Goal: Task Accomplishment & Management: Use online tool/utility

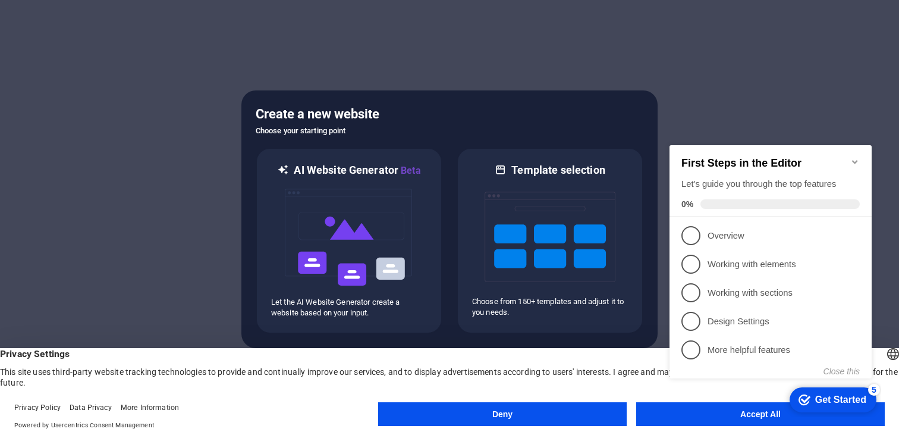
click at [720, 416] on div "checkmark Get Started 5 First Steps in the Editor Let's guide you through the t…" at bounding box center [773, 272] width 216 height 289
click at [701, 413] on div "checkmark Get Started 5 First Steps in the Editor Let's guide you through the t…" at bounding box center [773, 272] width 216 height 289
click at [759, 230] on p "Overview - incomplete" at bounding box center [779, 236] width 143 height 12
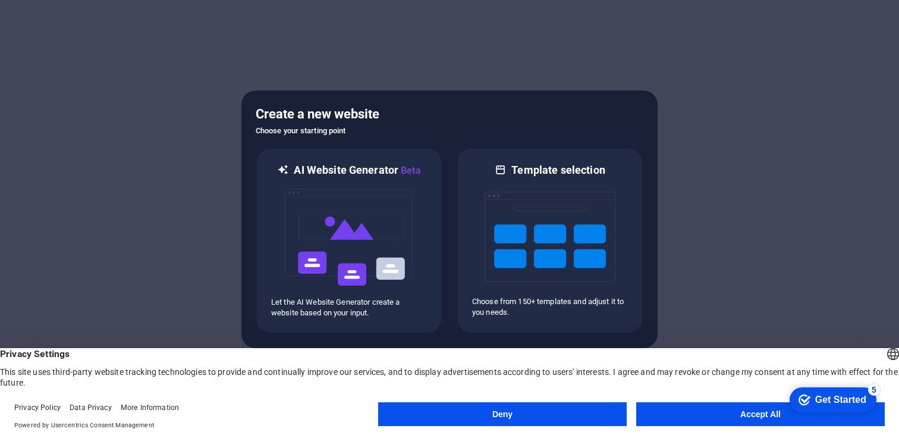
click at [720, 409] on button "Accept All" at bounding box center [760, 414] width 249 height 24
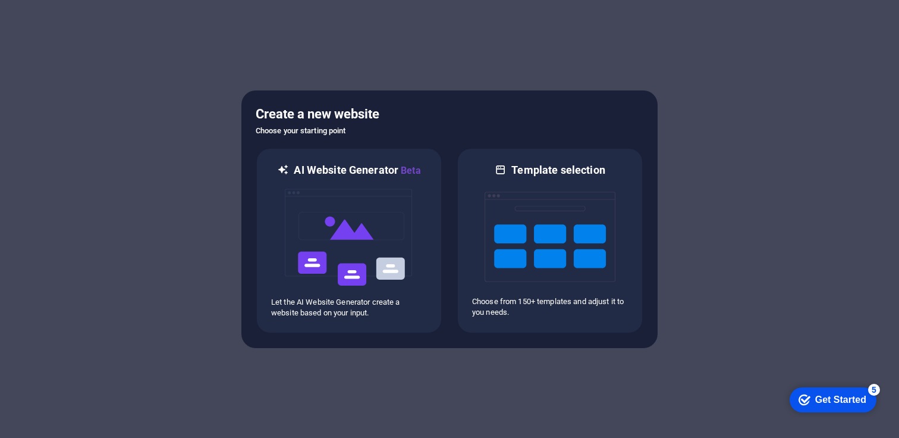
click at [806, 394] on div "checkmark Get Started 5" at bounding box center [833, 400] width 68 height 12
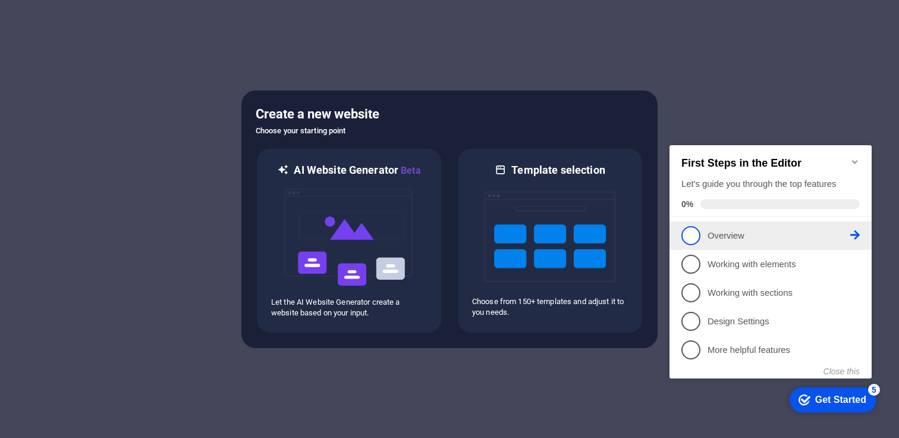
click at [698, 237] on span "1" at bounding box center [691, 235] width 19 height 19
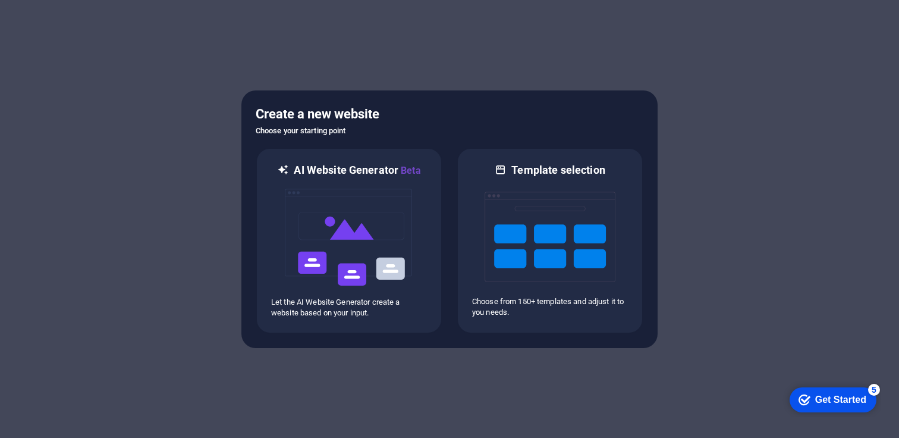
click at [877, 412] on div "checkmark Get Started 5" at bounding box center [833, 399] width 87 height 25
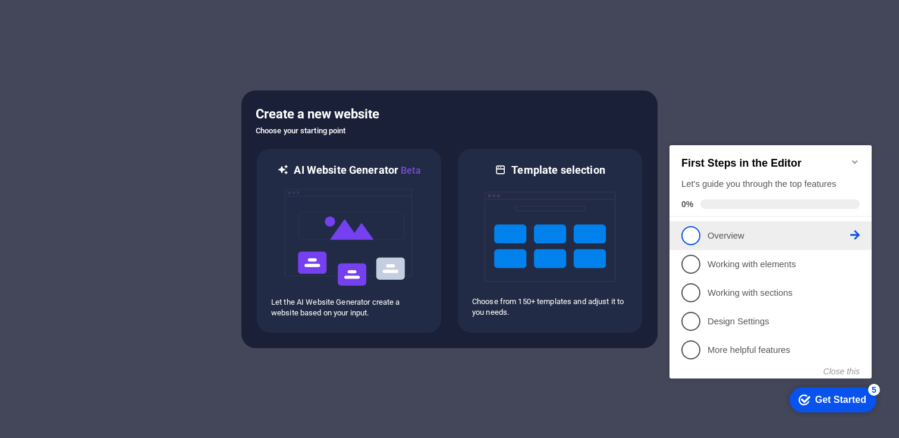
click at [695, 236] on span "1" at bounding box center [691, 235] width 19 height 19
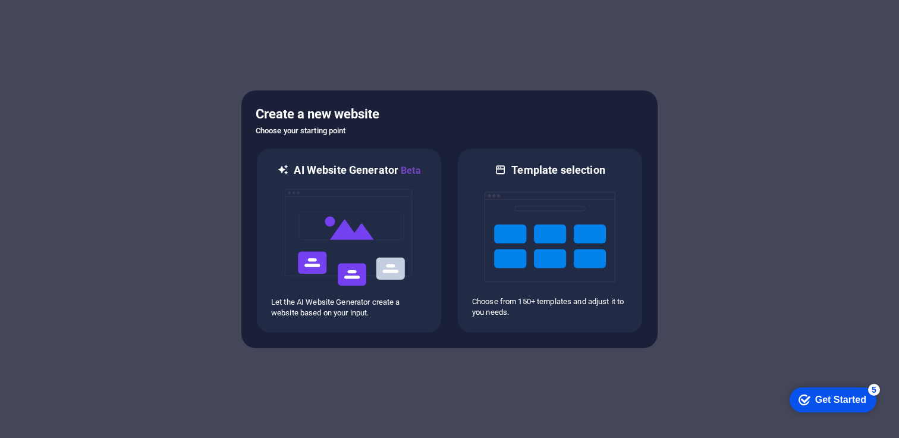
click at [866, 405] on div "Get Started" at bounding box center [840, 399] width 51 height 11
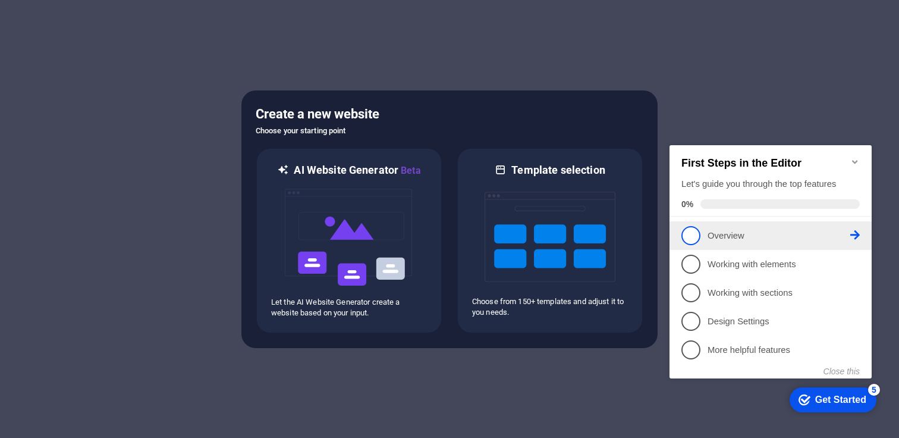
click at [853, 234] on icon at bounding box center [855, 235] width 10 height 10
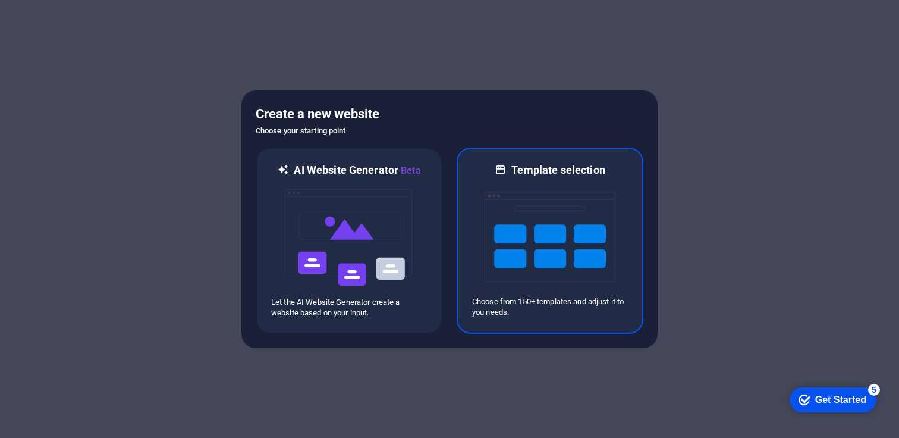
click at [523, 271] on img at bounding box center [550, 236] width 131 height 119
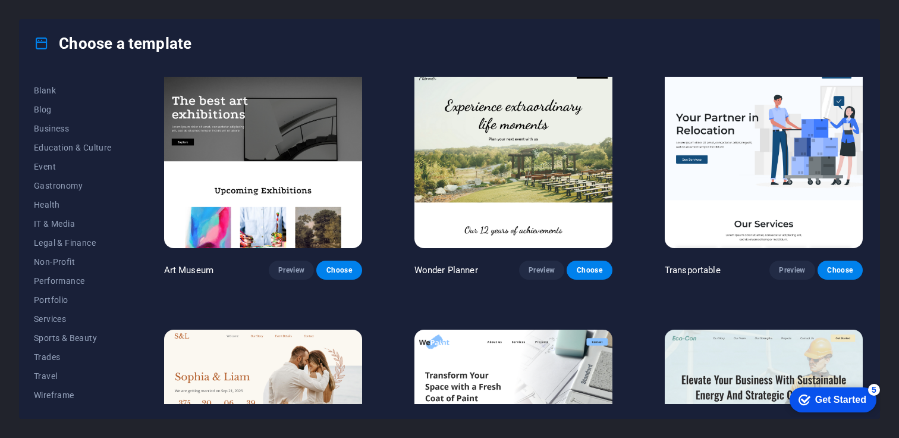
scroll to position [149, 0]
click at [54, 337] on span "Sports & Beauty" at bounding box center [73, 337] width 78 height 10
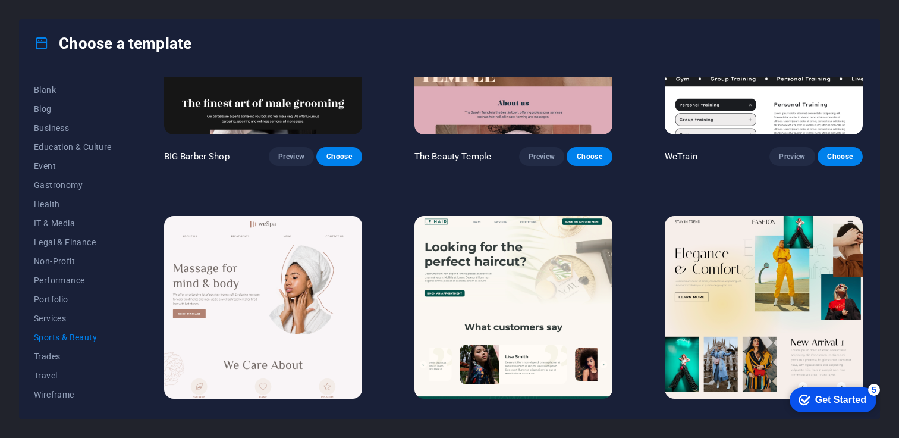
scroll to position [0, 0]
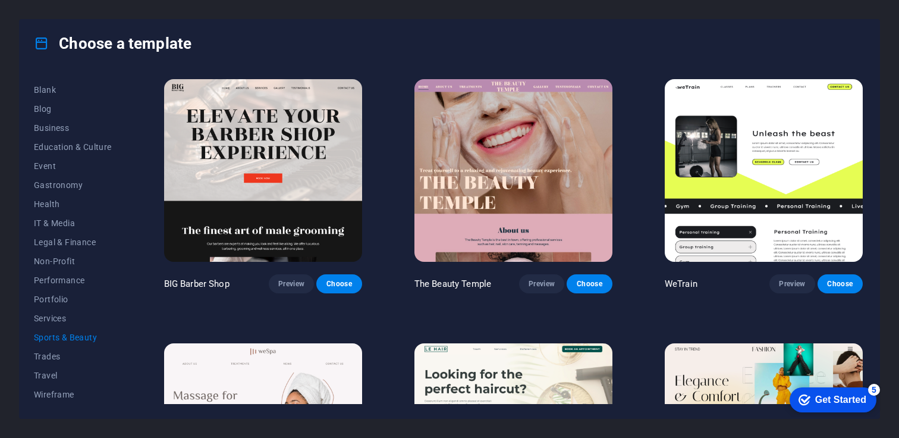
click at [830, 410] on div "checkmark Get Started 5" at bounding box center [833, 399] width 87 height 25
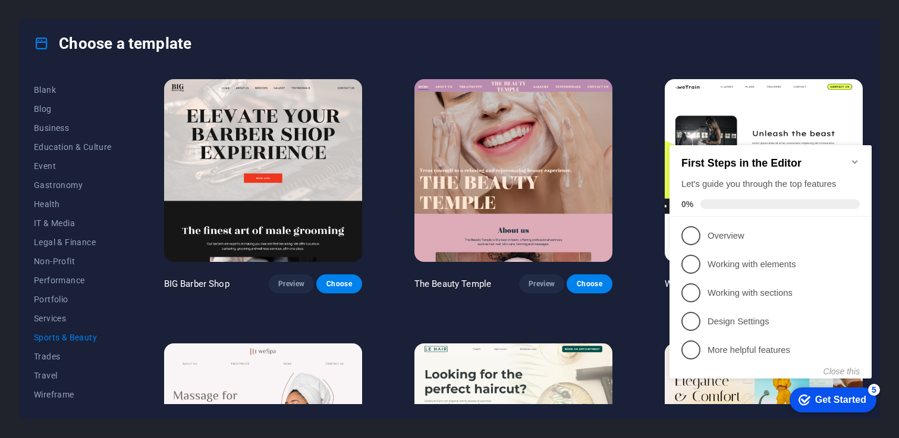
click at [676, 56] on div "Choose a template" at bounding box center [450, 44] width 860 height 48
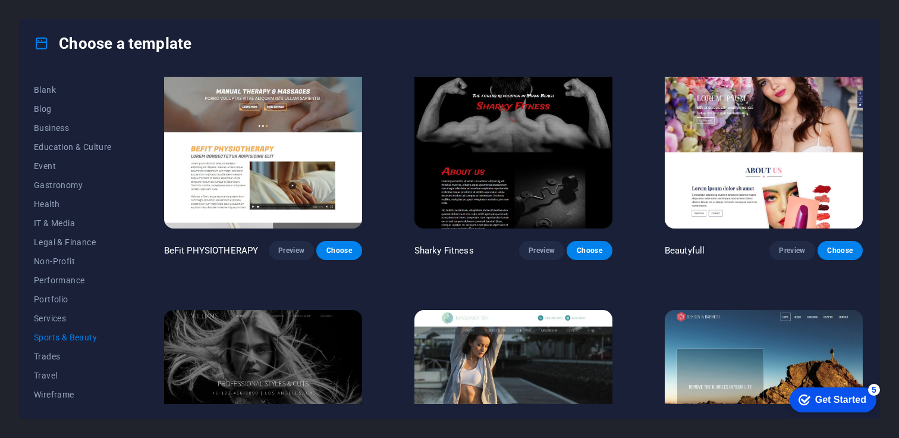
scroll to position [937, 0]
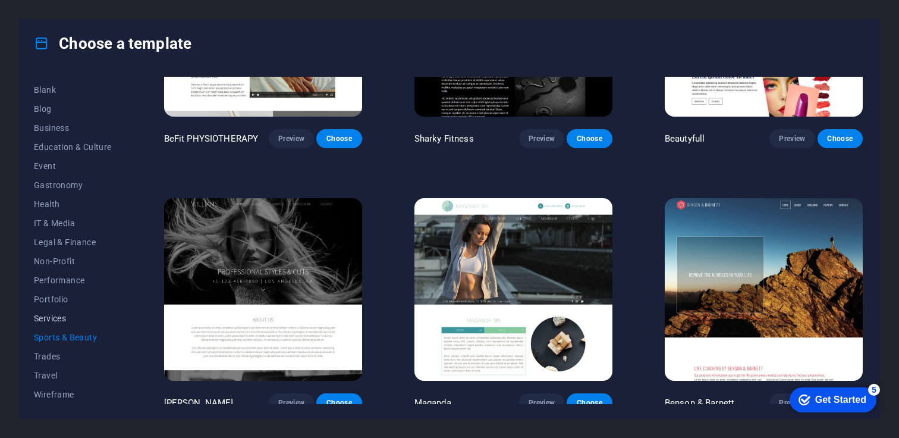
click at [51, 316] on span "Services" at bounding box center [73, 318] width 78 height 10
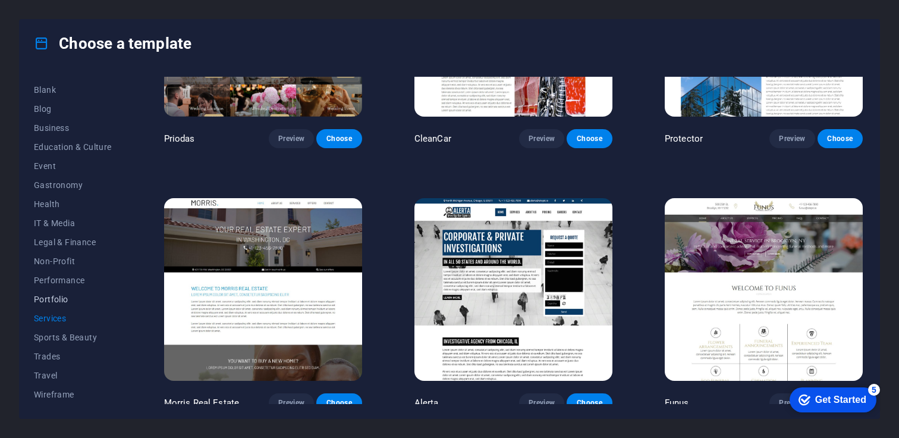
click at [45, 299] on span "Portfolio" at bounding box center [73, 299] width 78 height 10
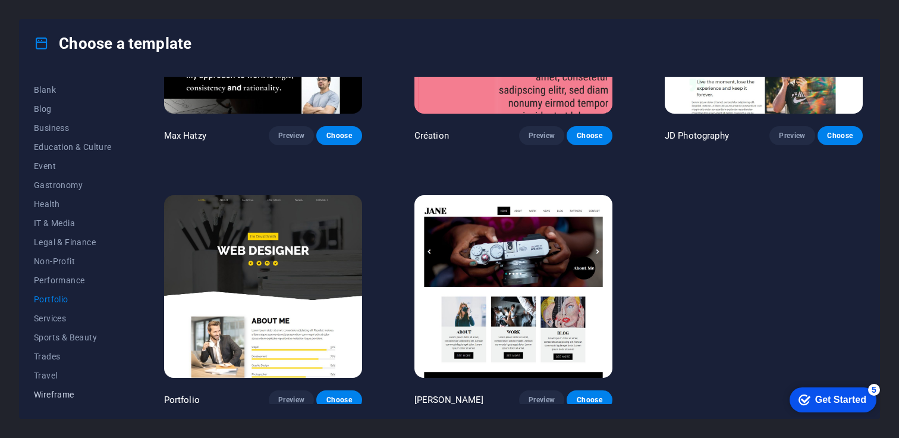
click at [44, 394] on span "Wireframe" at bounding box center [73, 395] width 78 height 10
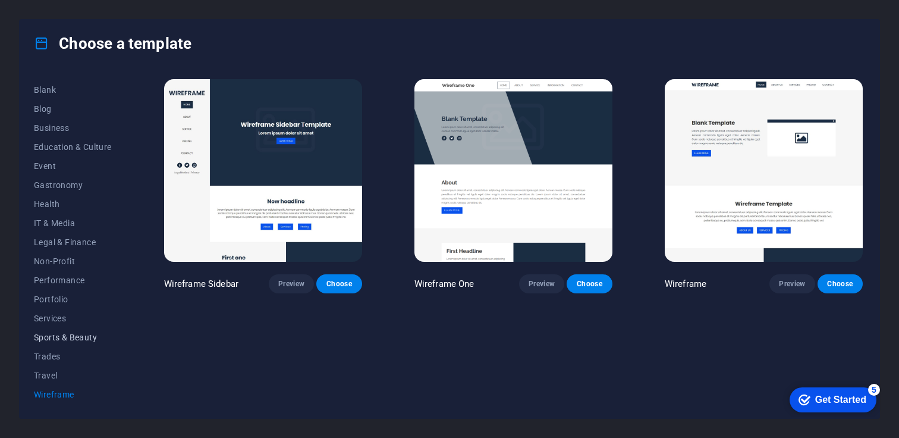
click at [48, 335] on span "Sports & Beauty" at bounding box center [73, 337] width 78 height 10
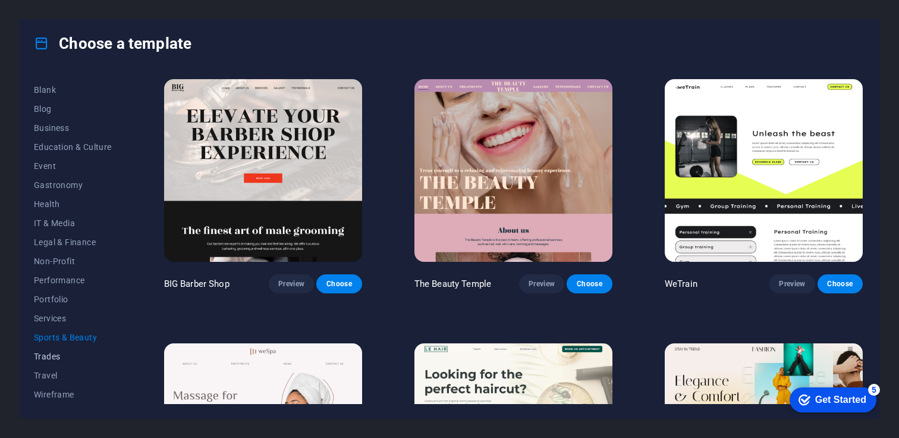
click at [45, 355] on span "Trades" at bounding box center [73, 356] width 78 height 10
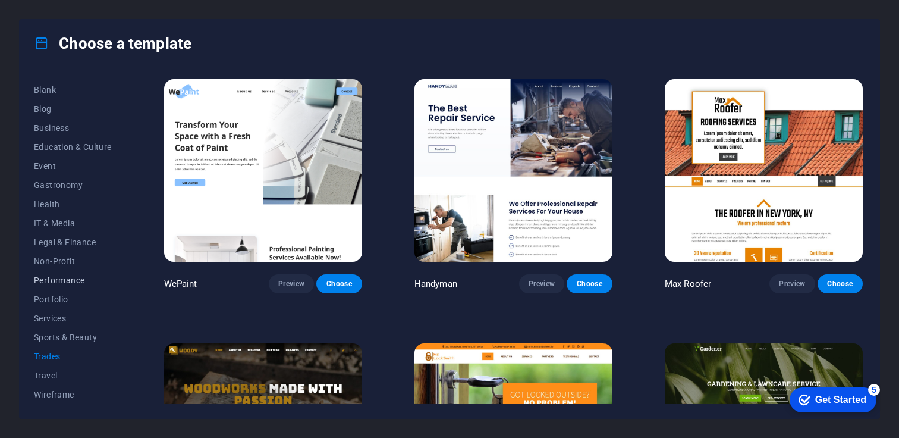
click at [73, 277] on span "Performance" at bounding box center [73, 280] width 78 height 10
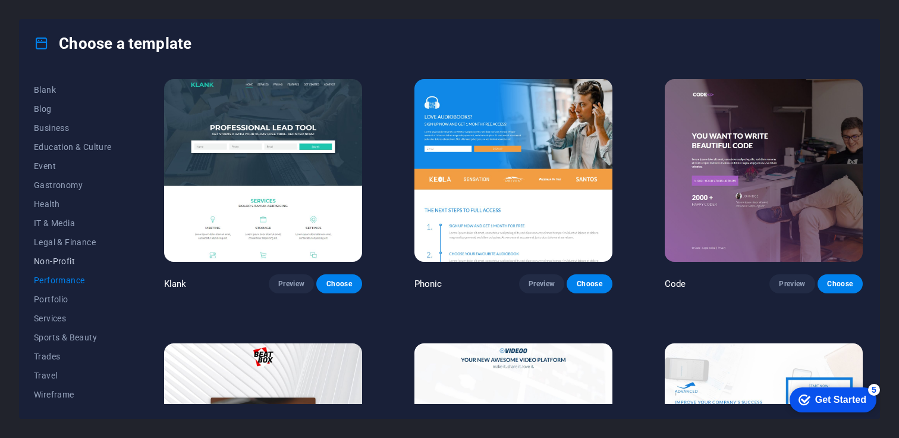
click at [66, 258] on span "Non-Profit" at bounding box center [73, 261] width 78 height 10
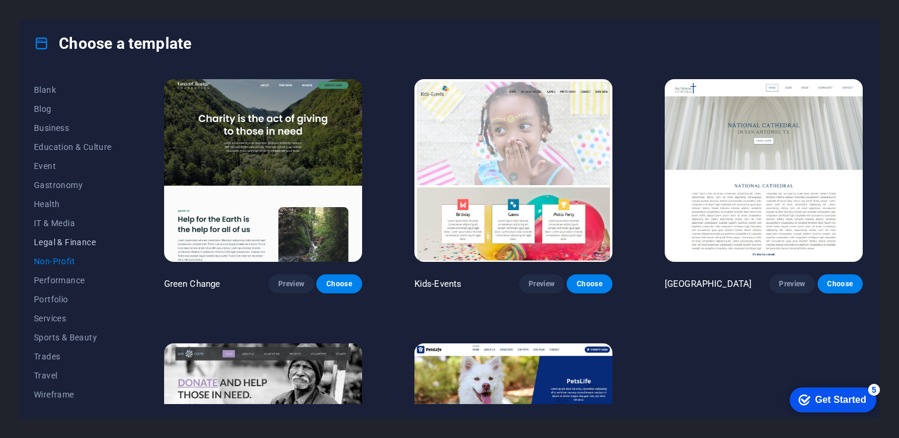
click at [76, 239] on span "Legal & Finance" at bounding box center [73, 242] width 78 height 10
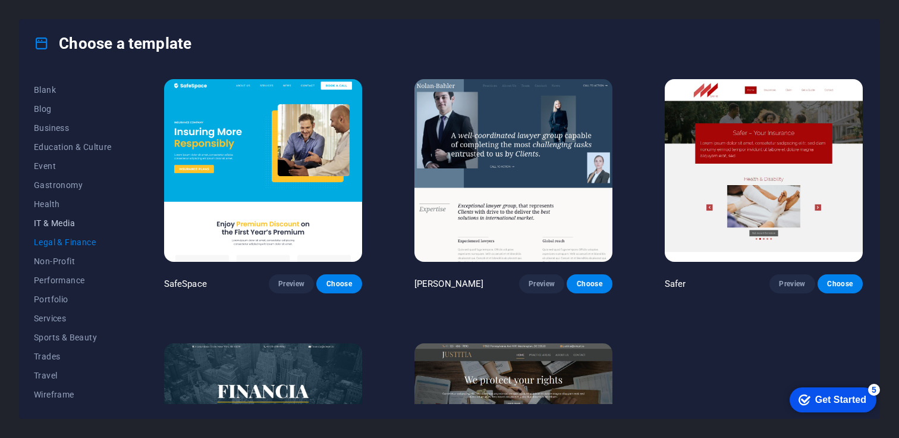
click at [73, 221] on span "IT & Media" at bounding box center [73, 223] width 78 height 10
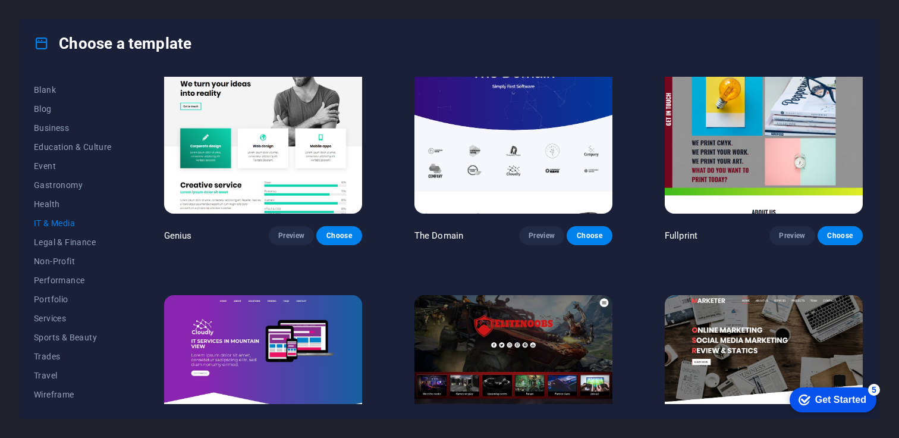
scroll to position [674, 0]
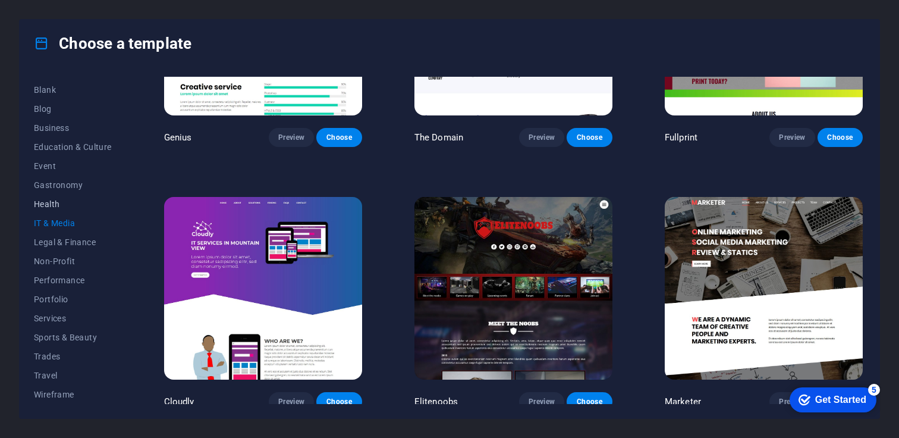
click at [52, 206] on span "Health" at bounding box center [73, 204] width 78 height 10
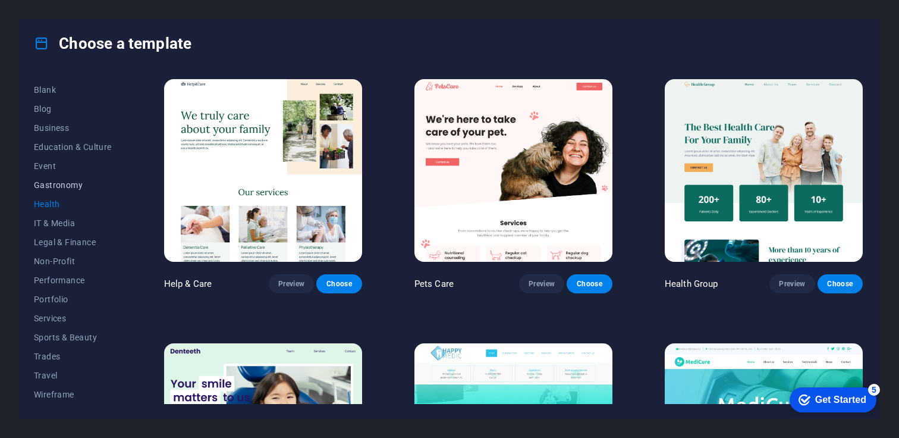
click at [64, 184] on span "Gastronomy" at bounding box center [73, 185] width 78 height 10
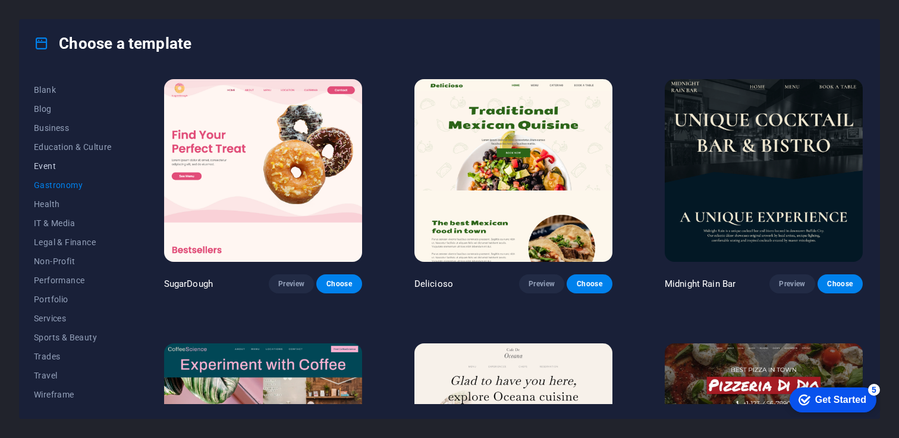
click at [56, 164] on span "Event" at bounding box center [73, 166] width 78 height 10
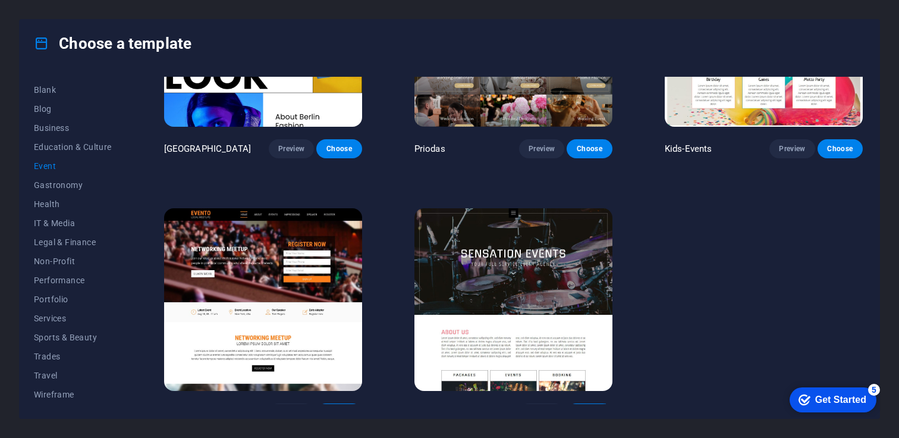
scroll to position [412, 0]
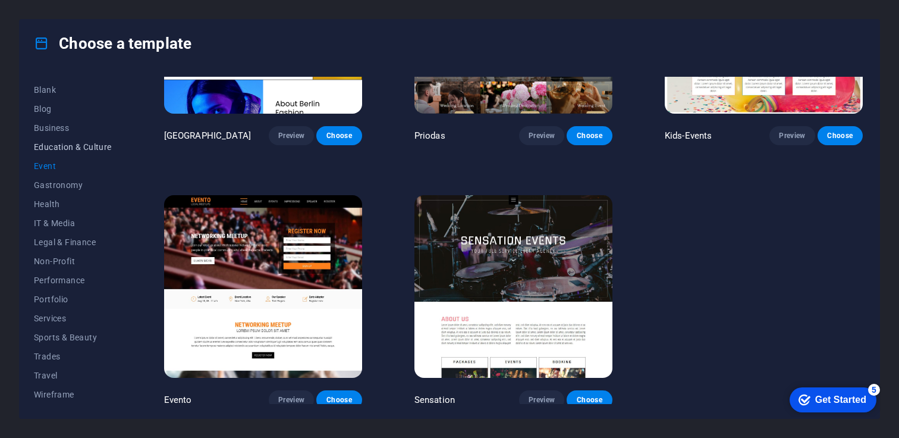
click at [86, 145] on span "Education & Culture" at bounding box center [73, 147] width 78 height 10
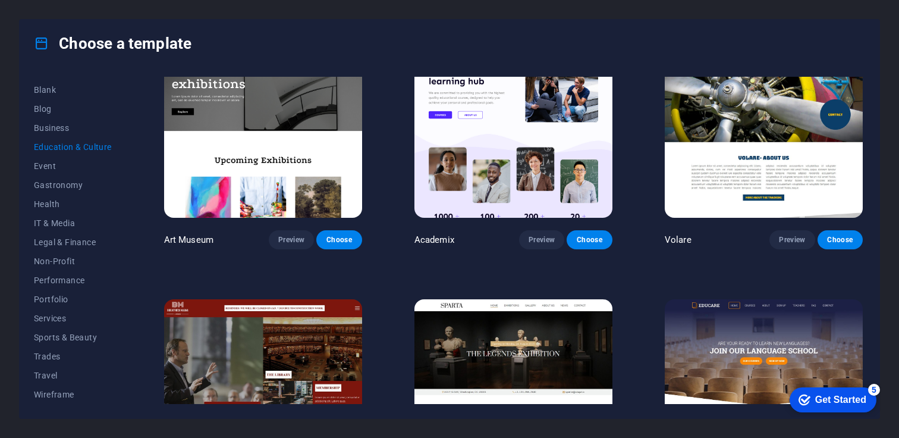
scroll to position [0, 0]
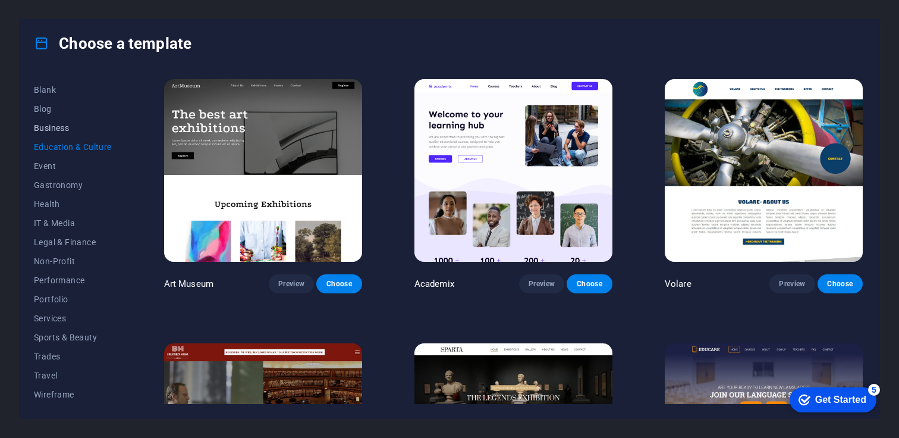
click at [54, 135] on button "Business" at bounding box center [73, 127] width 78 height 19
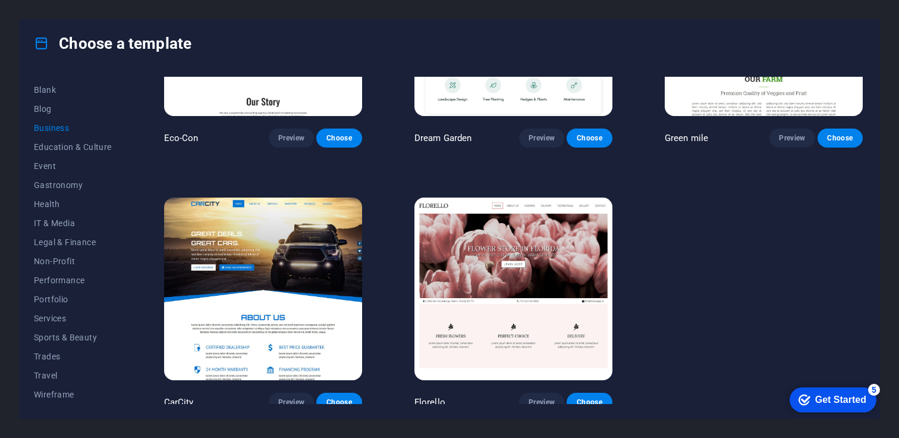
scroll to position [150, 0]
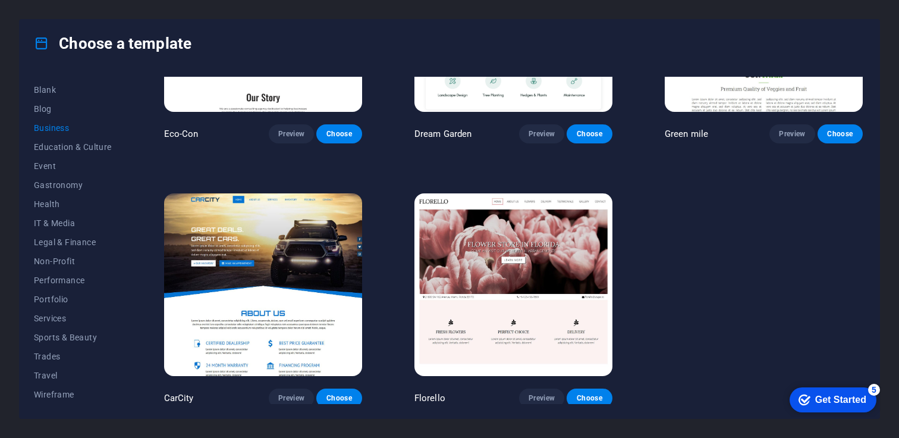
click at [297, 276] on img at bounding box center [263, 284] width 198 height 183
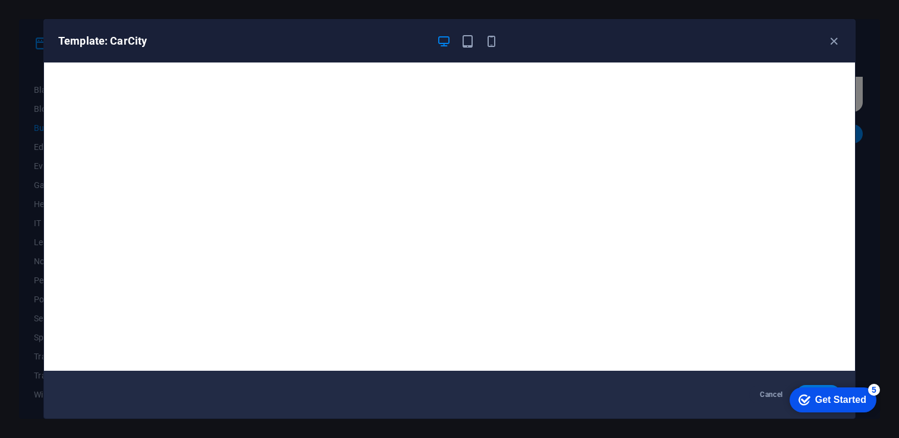
scroll to position [2, 0]
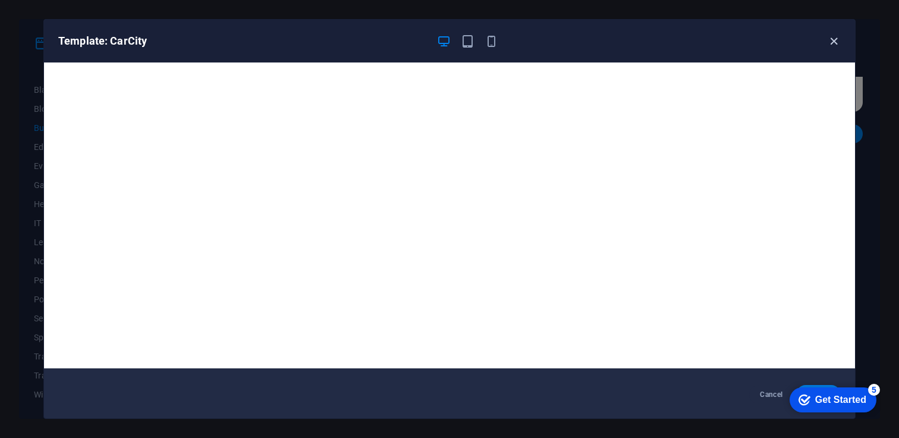
click at [836, 34] on icon "button" at bounding box center [834, 41] width 14 height 14
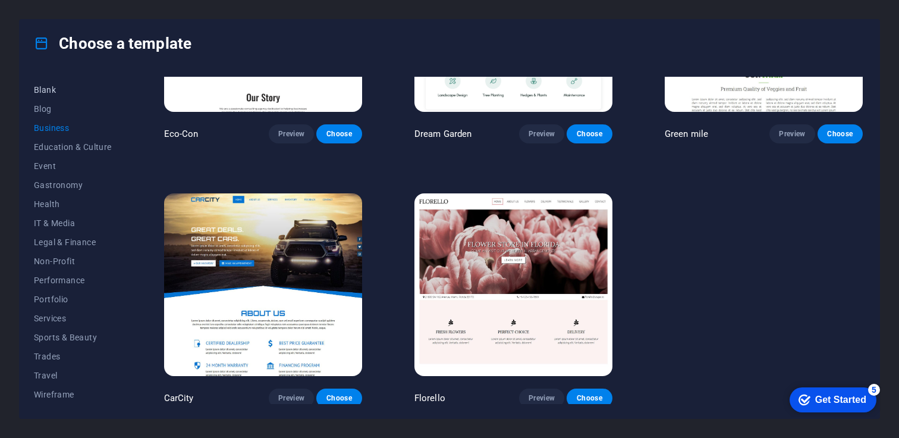
click at [49, 90] on span "Blank" at bounding box center [73, 90] width 78 height 10
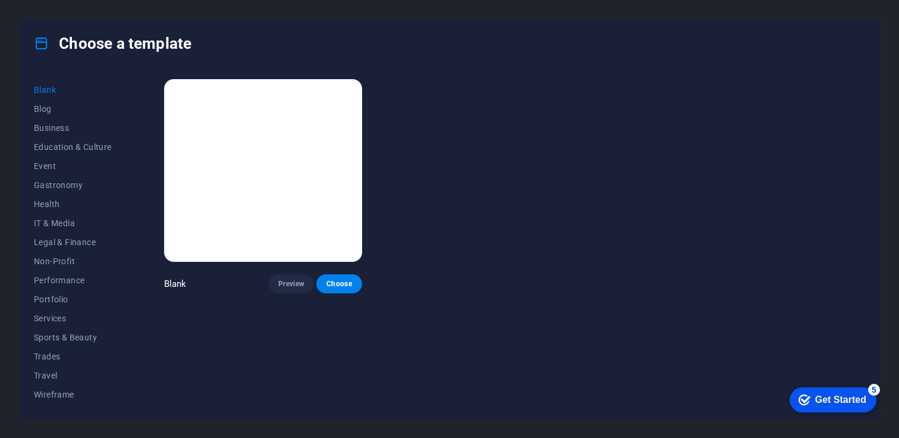
click at [706, 92] on div "Blank Preview Choose" at bounding box center [514, 185] width 704 height 216
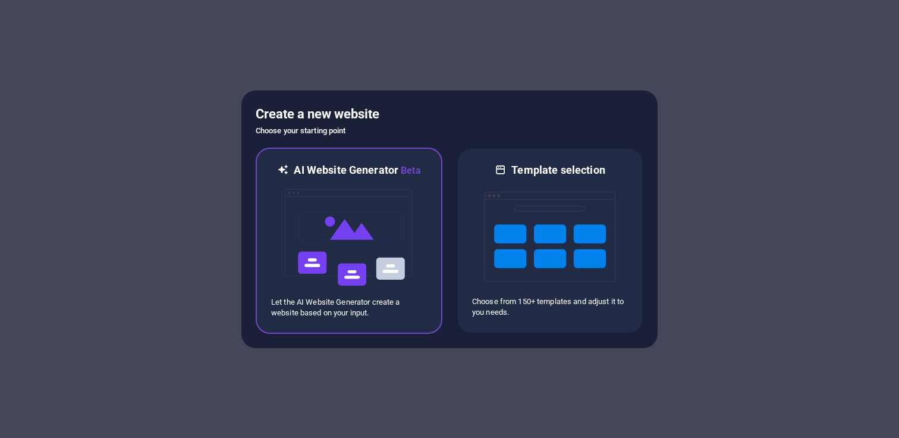
click at [338, 269] on img at bounding box center [349, 237] width 131 height 119
